Goal: Task Accomplishment & Management: Use online tool/utility

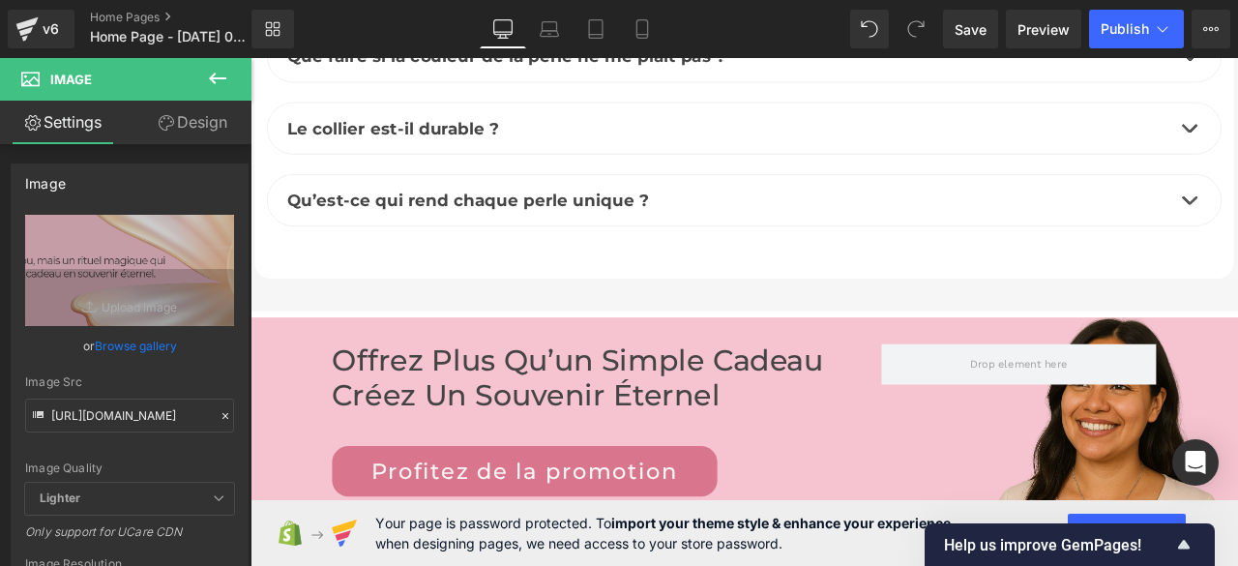
scroll to position [7476, 0]
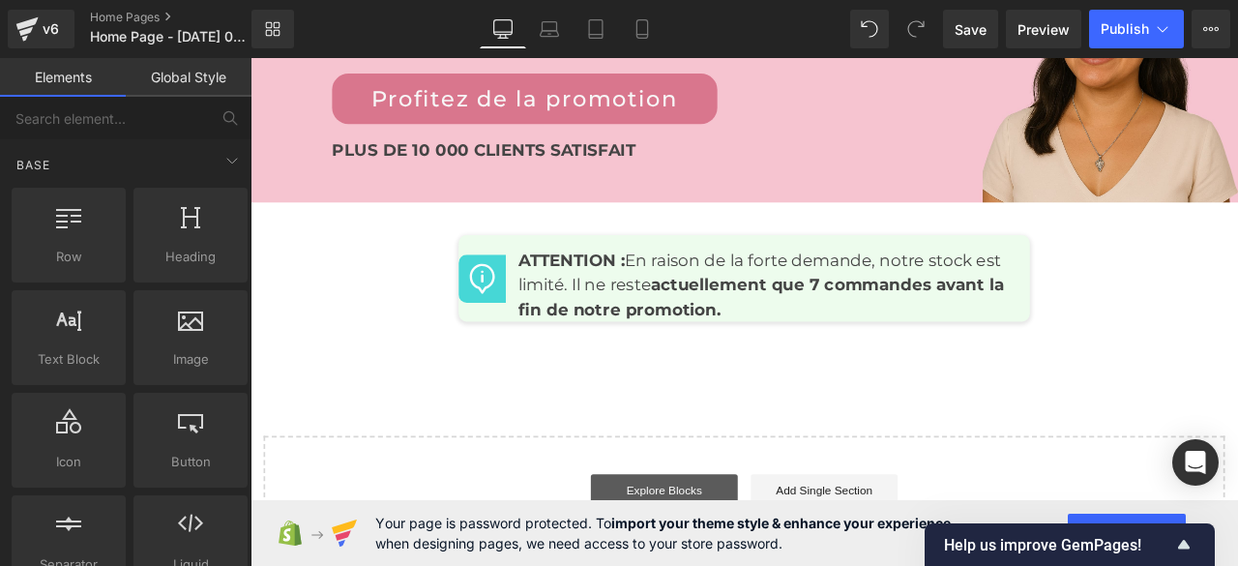
click at [742, 551] on link "Explore Blocks" at bounding box center [741, 570] width 174 height 39
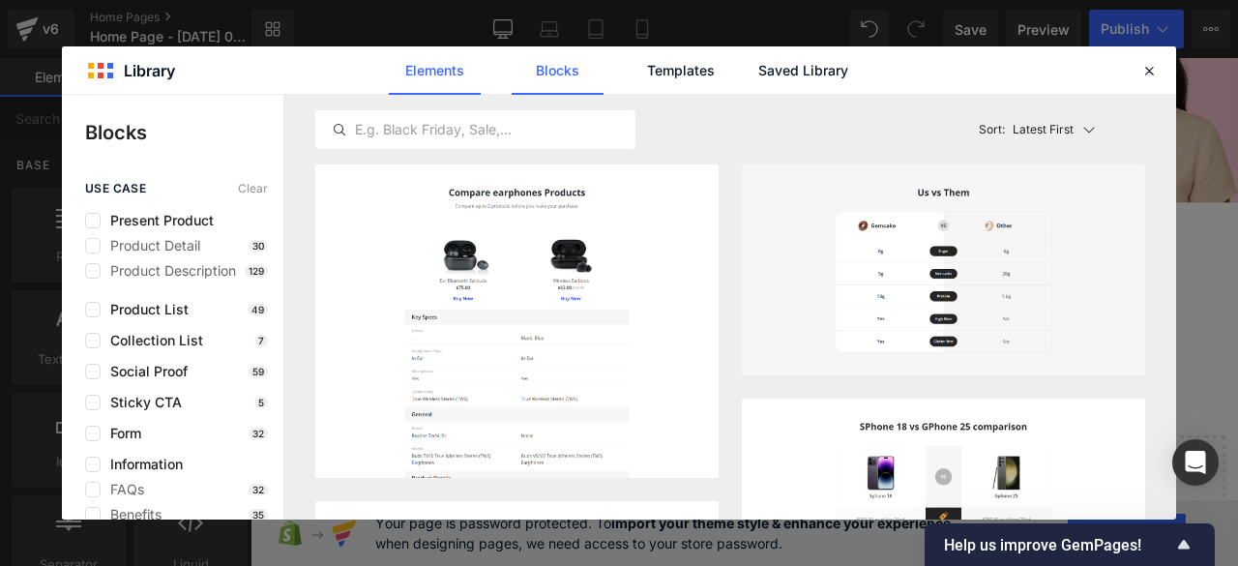
click at [447, 69] on link "Elements" at bounding box center [435, 70] width 92 height 48
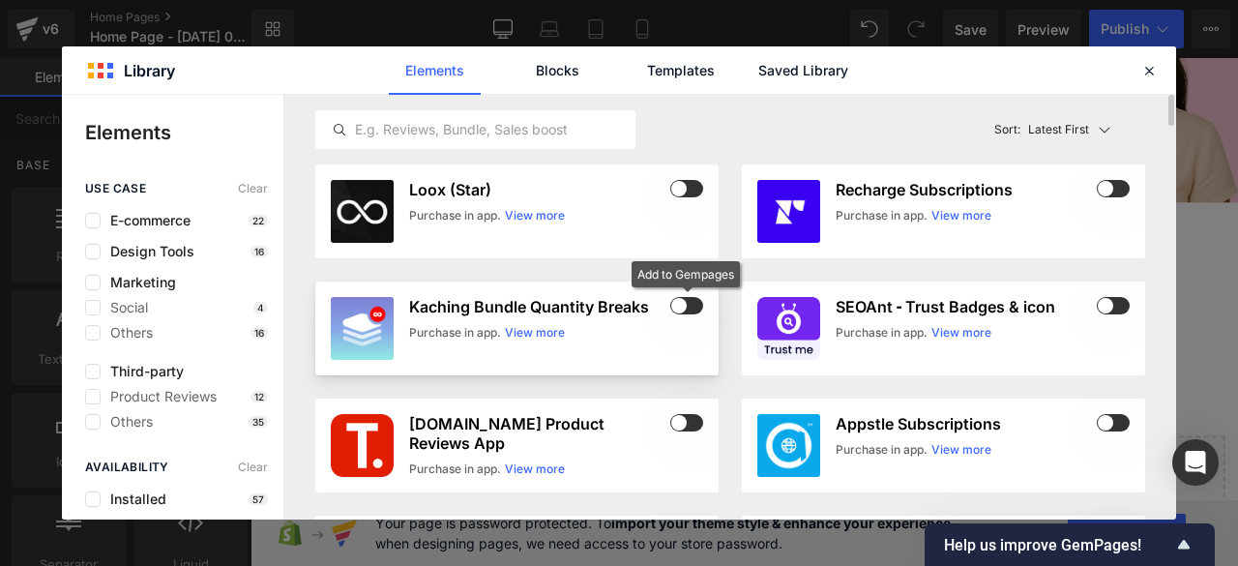
click at [691, 305] on span at bounding box center [686, 305] width 33 height 17
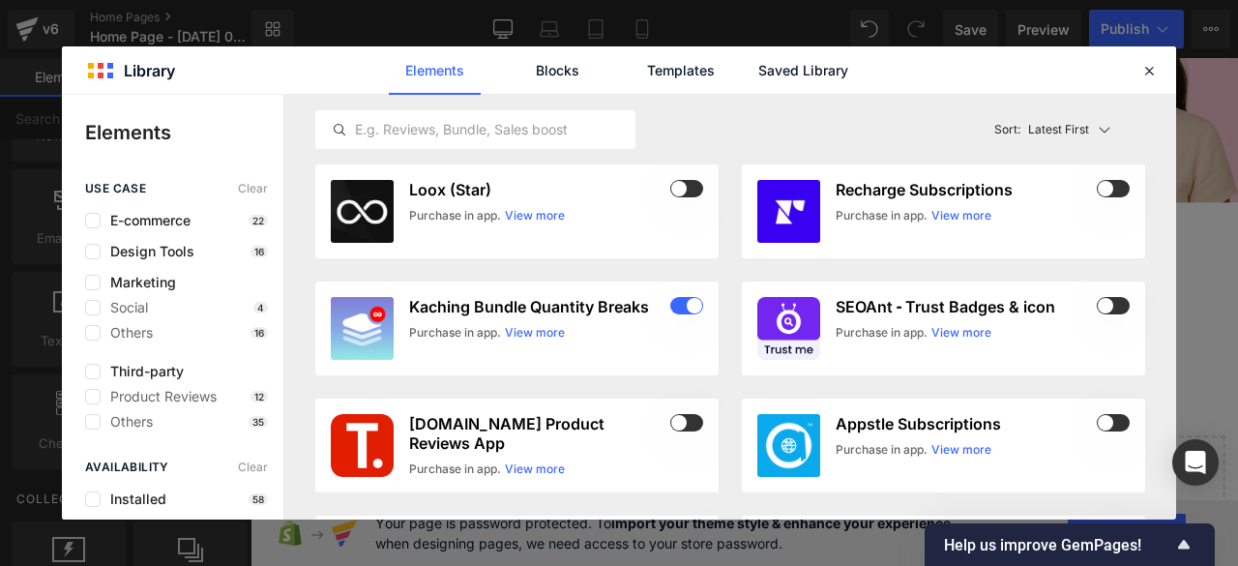
scroll to position [3916, 0]
click at [1151, 69] on icon at bounding box center [1149, 70] width 17 height 17
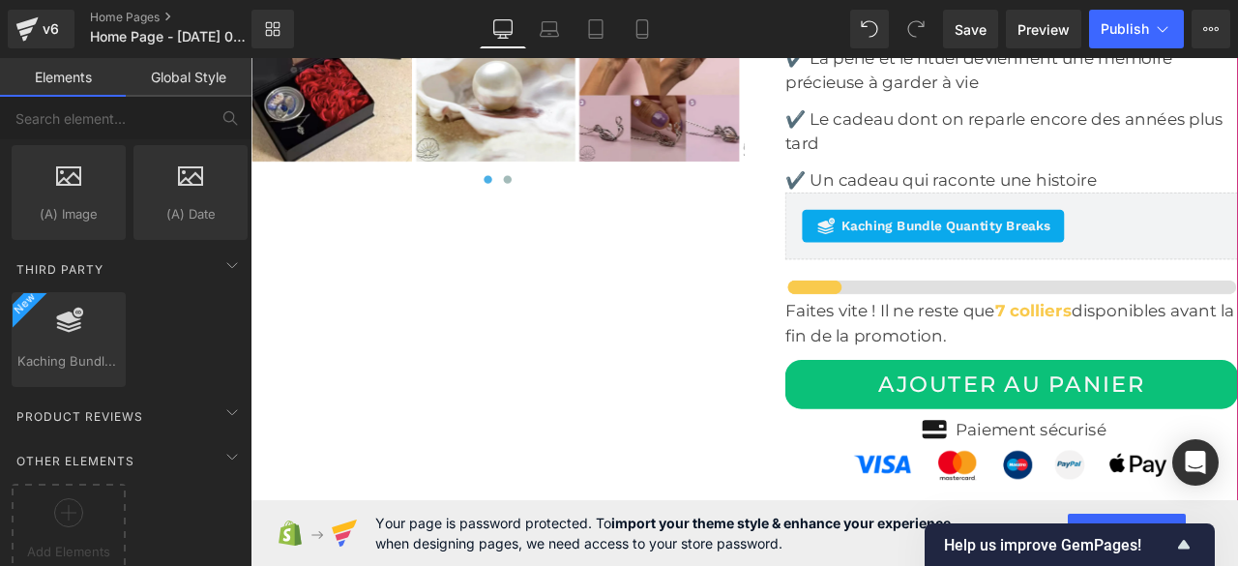
scroll to position [5832, 0]
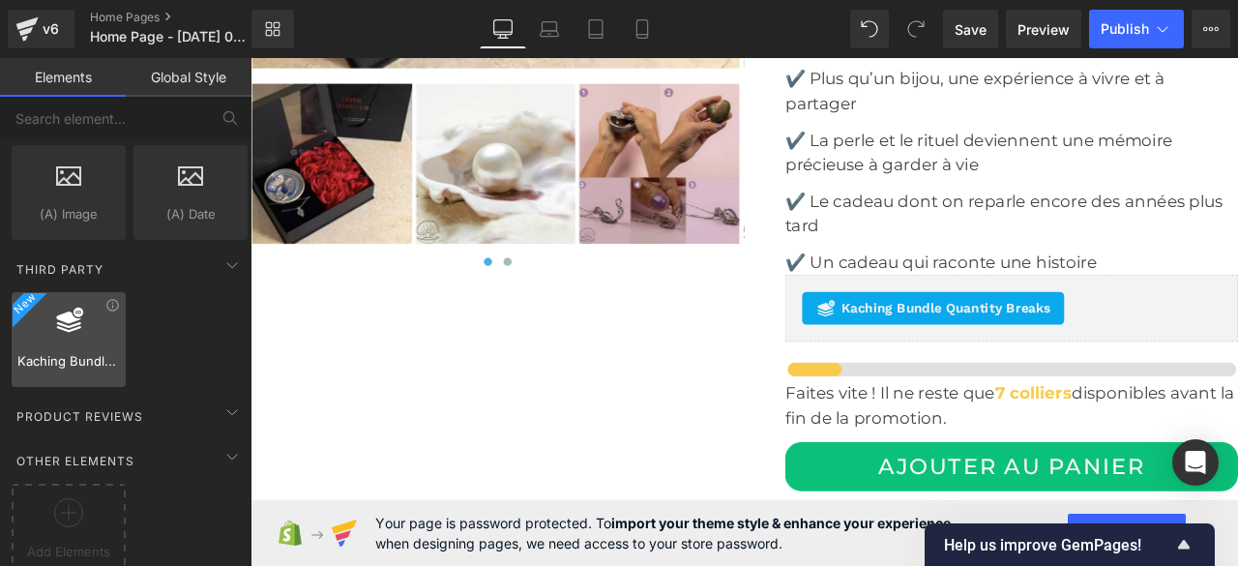
drag, startPoint x: 60, startPoint y: 313, endPoint x: 107, endPoint y: 326, distance: 49.0
click at [132, 331] on div "Kaching Bundle Quantity Breaks thirdparty,kaching" at bounding box center [130, 339] width 244 height 103
drag, startPoint x: 86, startPoint y: 321, endPoint x: 145, endPoint y: 339, distance: 61.5
click at [145, 339] on div "Kaching Bundle Quantity Breaks thirdparty,kaching" at bounding box center [130, 339] width 244 height 103
drag, startPoint x: 60, startPoint y: 328, endPoint x: 106, endPoint y: 343, distance: 48.9
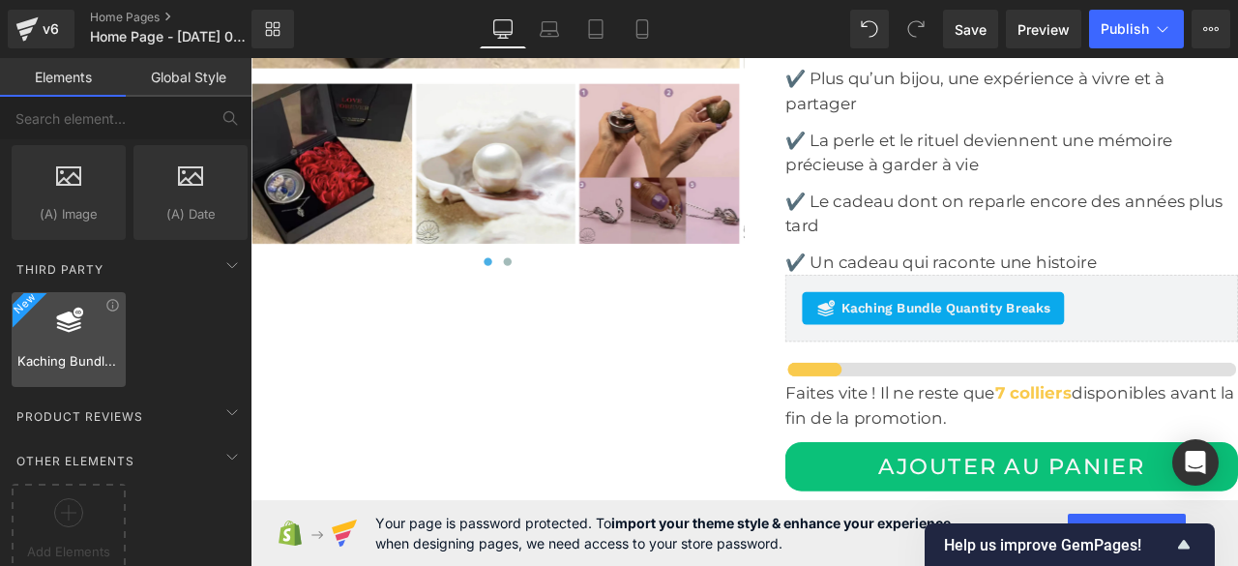
click at [105, 351] on span "Kaching Bundle Quantity Breaks" at bounding box center [68, 361] width 103 height 20
drag, startPoint x: 86, startPoint y: 340, endPoint x: 118, endPoint y: 351, distance: 34.0
click at [118, 351] on div "Kaching Bundle Quantity Breaks thirdparty,kaching" at bounding box center [69, 339] width 114 height 95
drag, startPoint x: 80, startPoint y: 326, endPoint x: 118, endPoint y: 353, distance: 46.4
click at [118, 356] on div "Kaching Bundle Quantity Breaks thirdparty,kaching" at bounding box center [69, 339] width 114 height 95
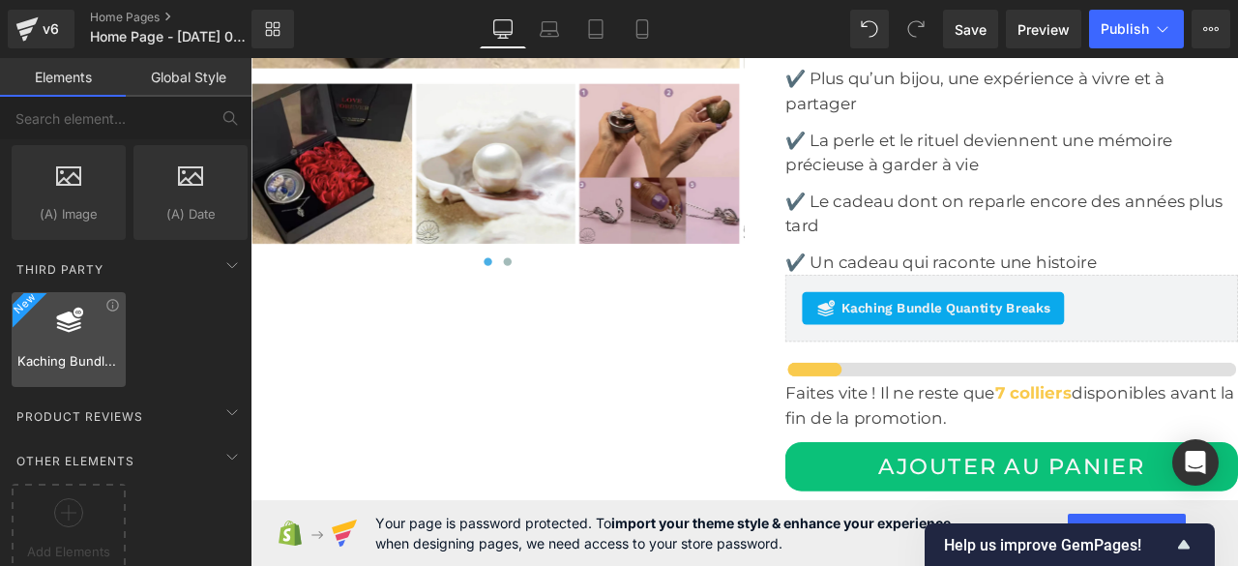
click at [68, 351] on span "Kaching Bundle Quantity Breaks" at bounding box center [68, 361] width 103 height 20
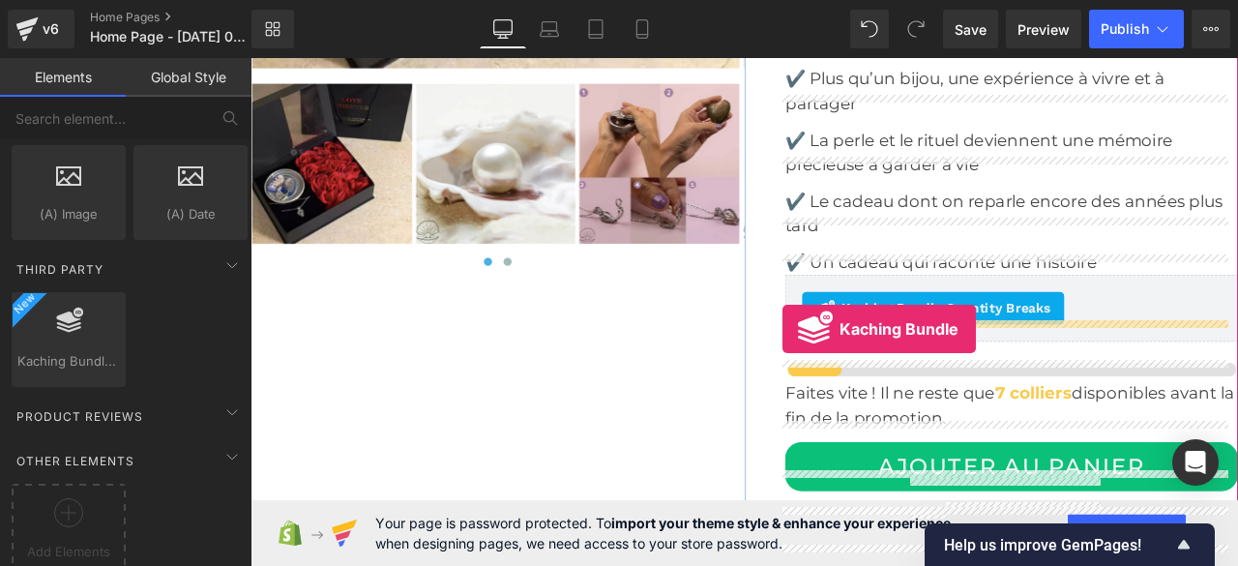
drag, startPoint x: 318, startPoint y: 401, endPoint x: 881, endPoint y: 378, distance: 563.5
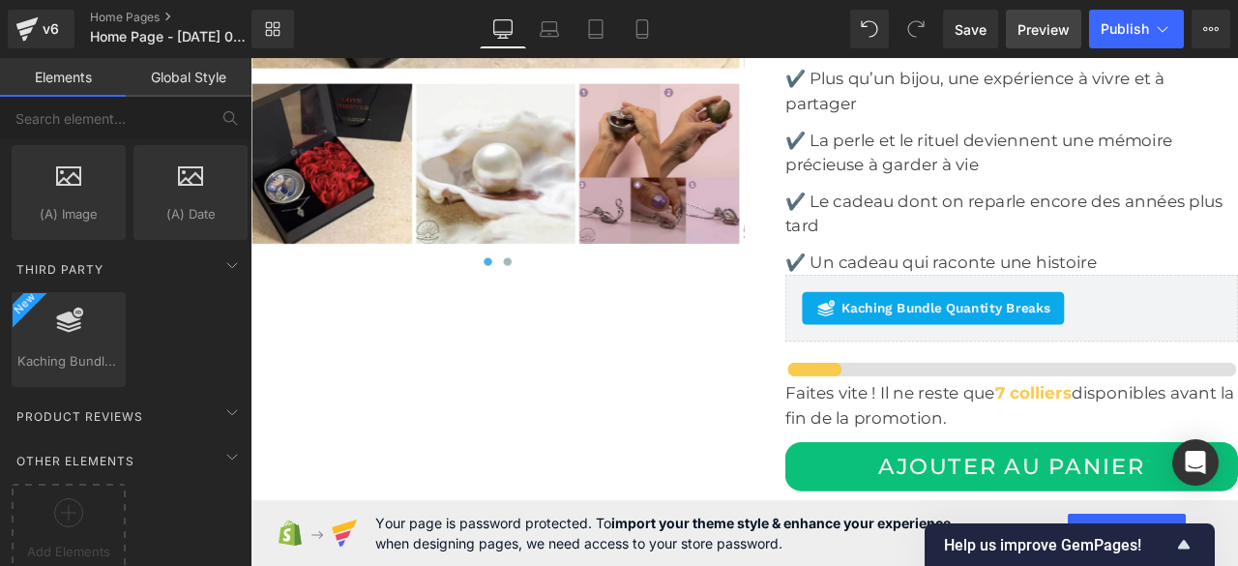
click at [1031, 33] on span "Preview" at bounding box center [1044, 29] width 52 height 20
click at [984, 37] on span "Save" at bounding box center [971, 29] width 32 height 20
click at [1130, 33] on span "Publish" at bounding box center [1125, 28] width 48 height 15
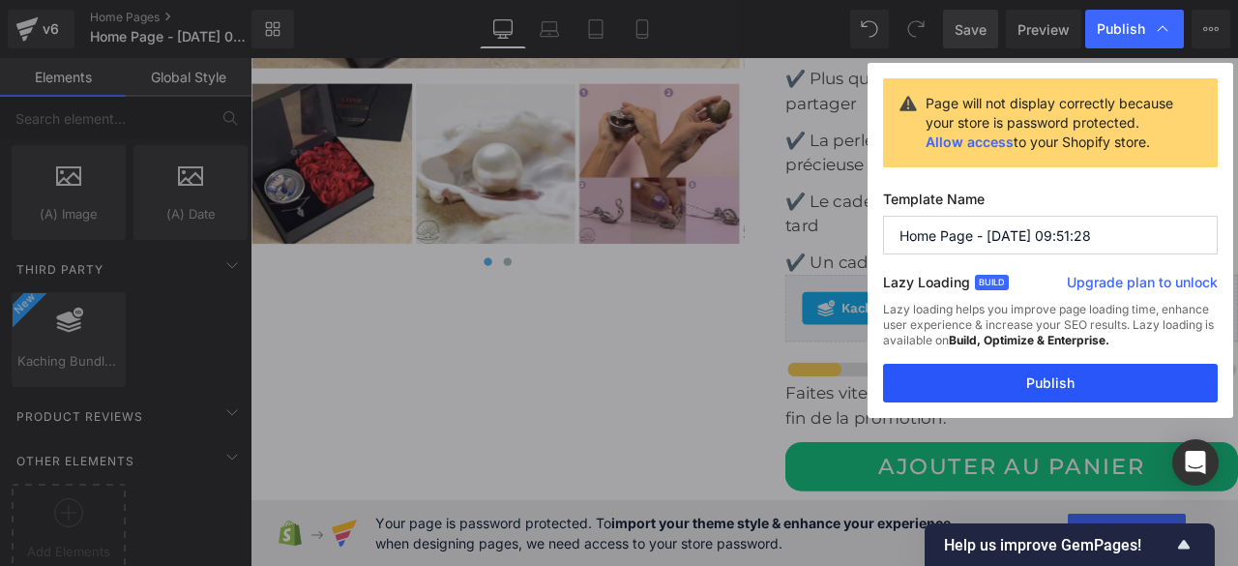
click at [1053, 386] on button "Publish" at bounding box center [1050, 383] width 335 height 39
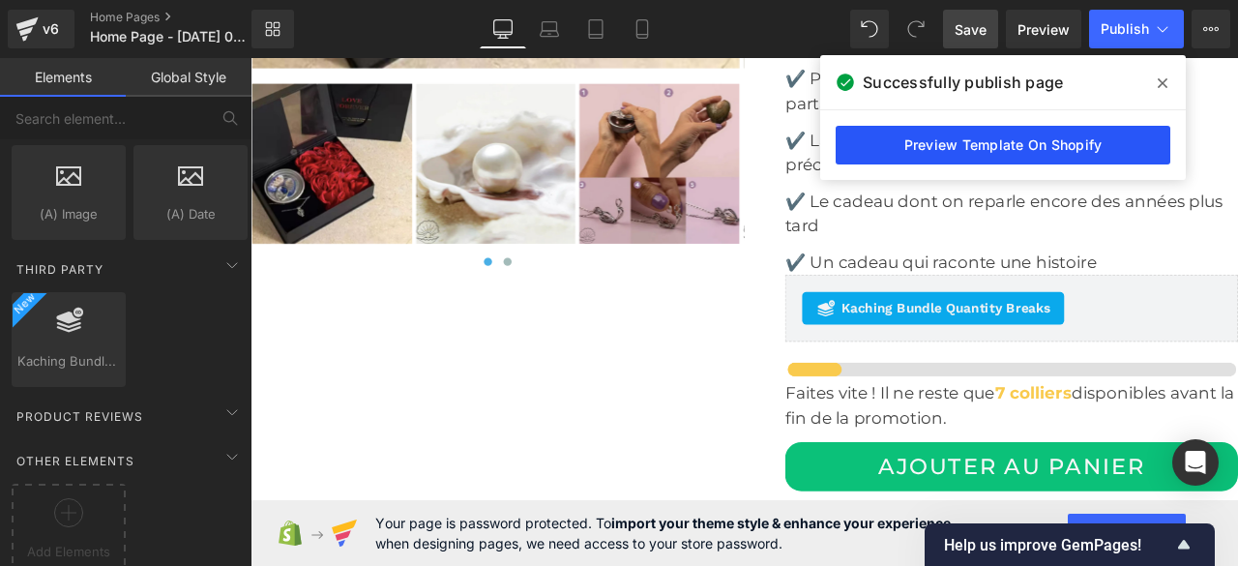
click at [991, 150] on link "Preview Template On Shopify" at bounding box center [1003, 145] width 335 height 39
